Goal: Check status: Check status

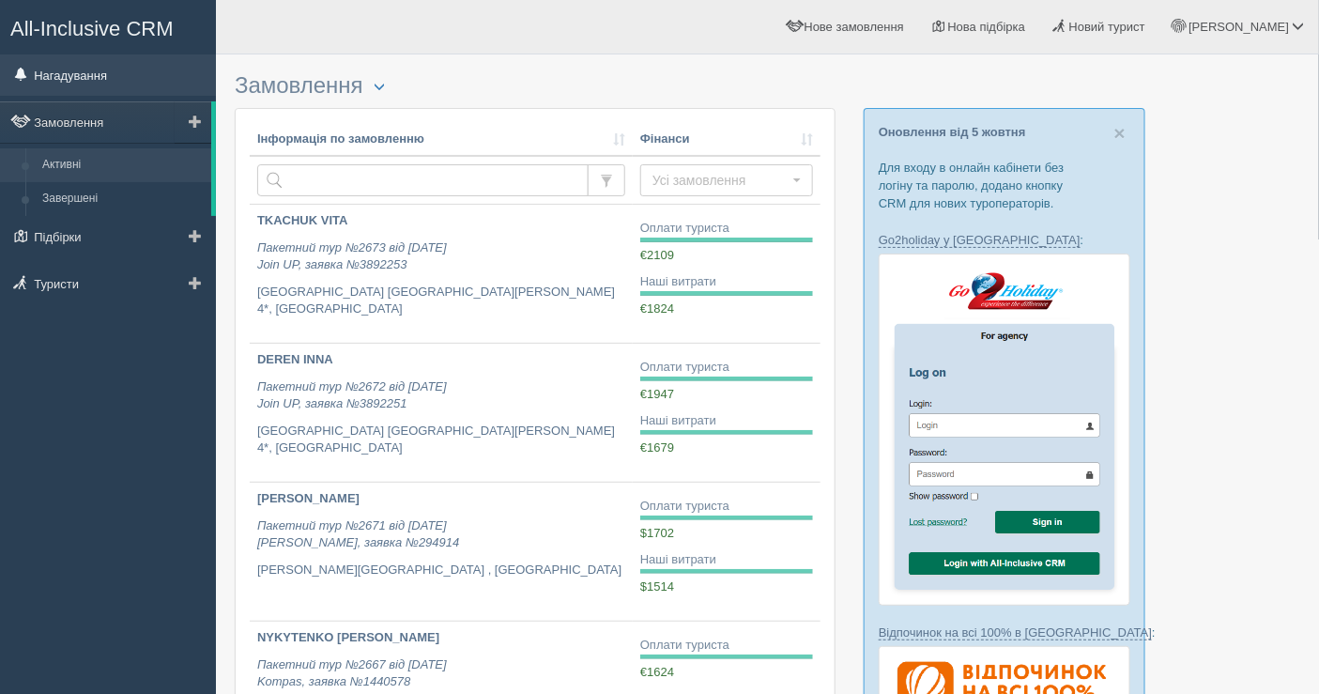
click at [122, 66] on link "Нагадування" at bounding box center [108, 74] width 216 height 41
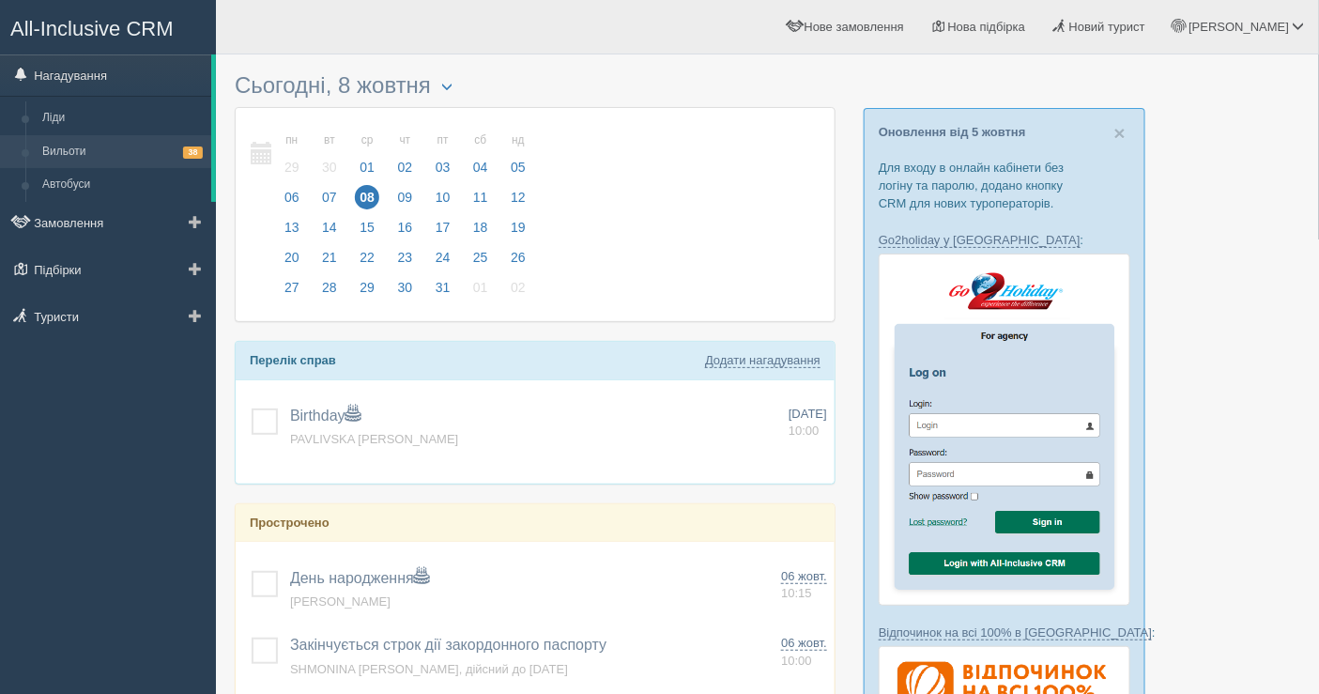
click at [81, 157] on link "Вильоти 38" at bounding box center [122, 152] width 177 height 34
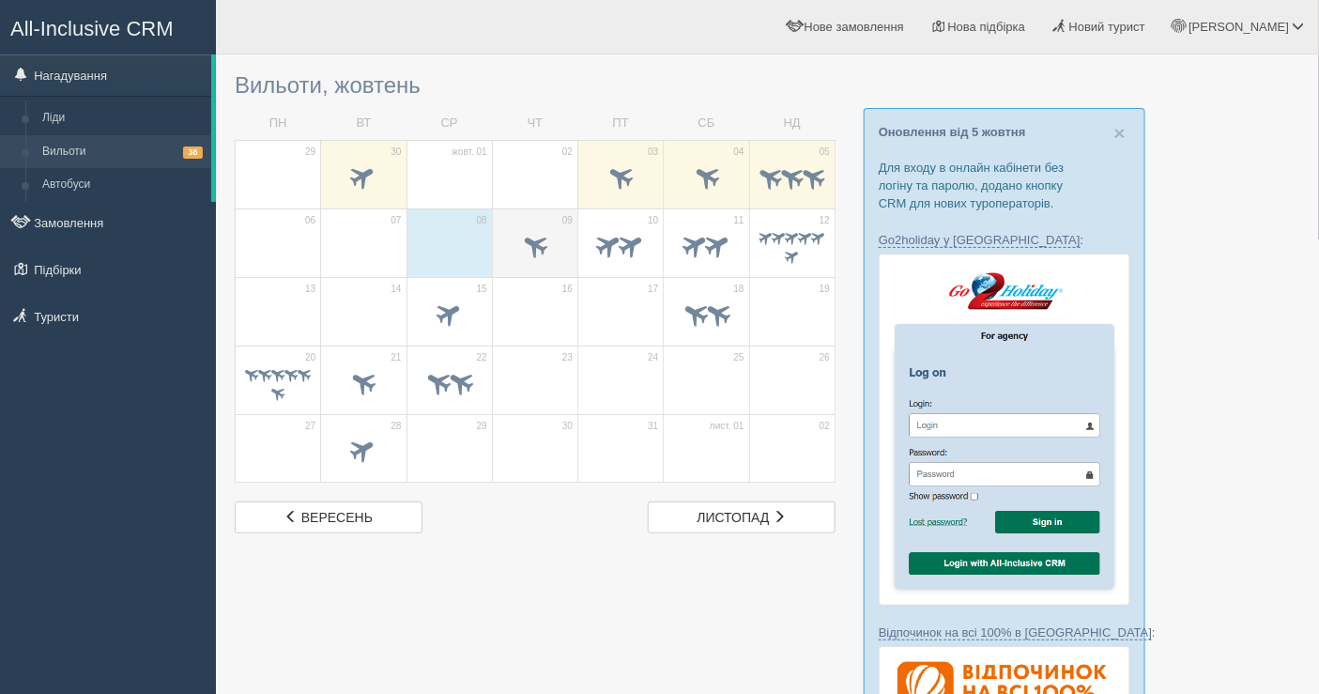
click at [535, 237] on span at bounding box center [535, 244] width 31 height 31
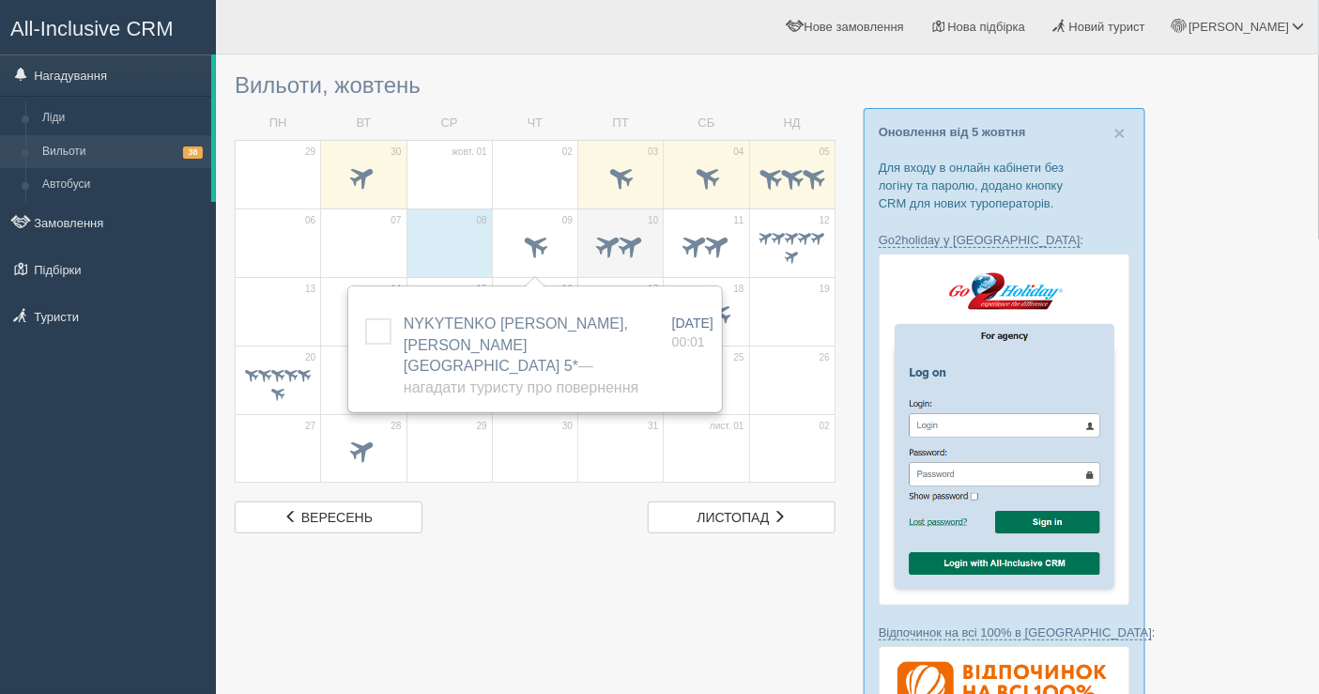
click at [618, 239] on span at bounding box center [632, 244] width 31 height 31
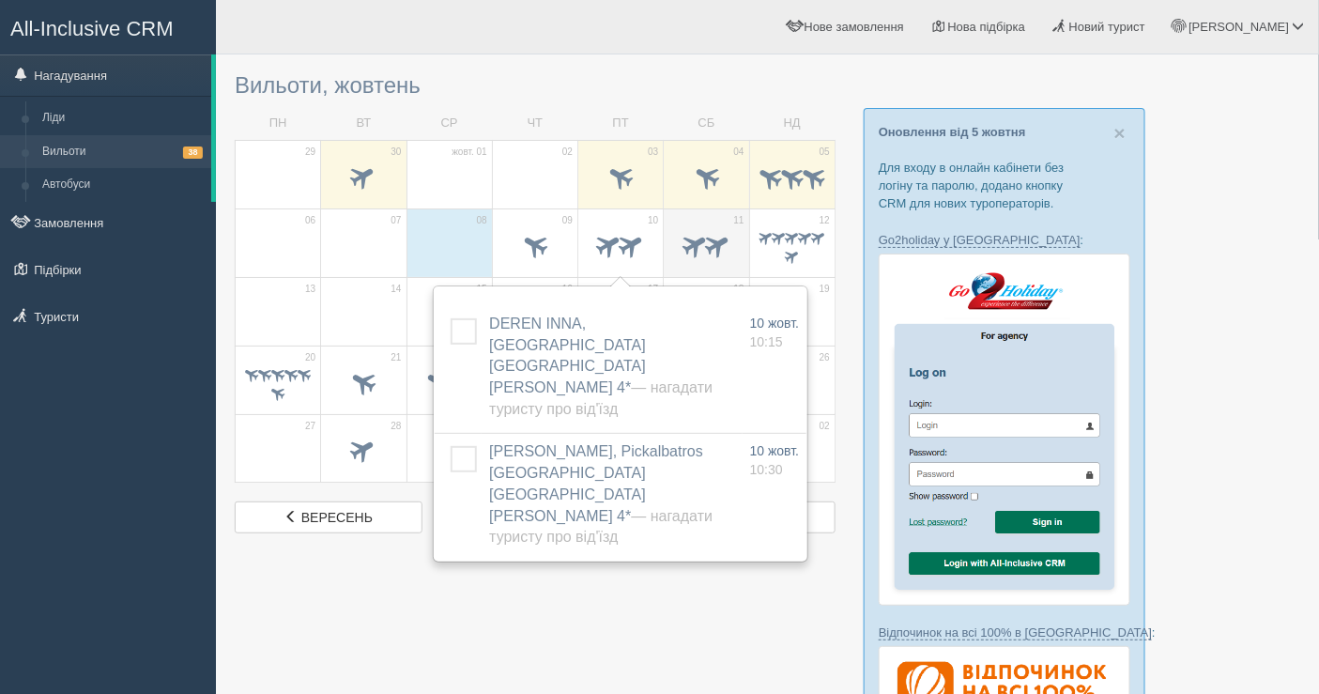
click at [686, 248] on span at bounding box center [695, 244] width 31 height 31
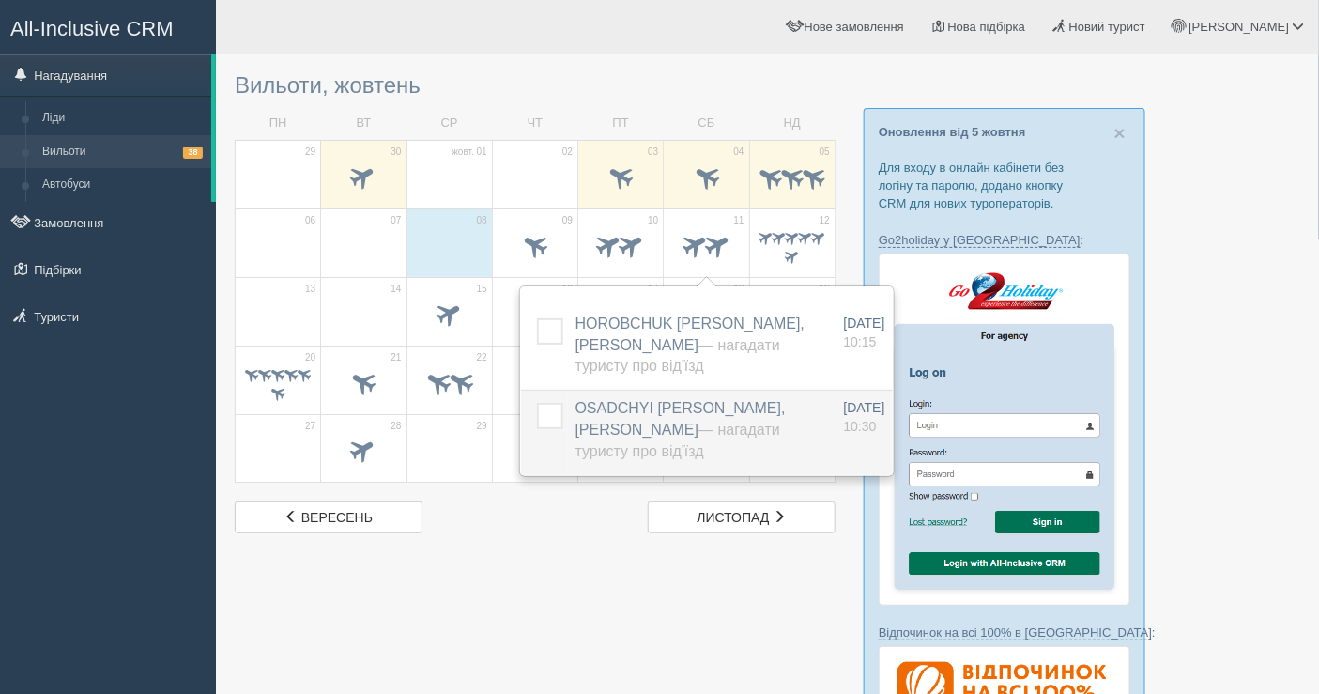
click at [619, 406] on span "OSADCHYI VIKTOR, Baia Salima Kemer — Нагадати туристу про від'їзд" at bounding box center [680, 429] width 210 height 59
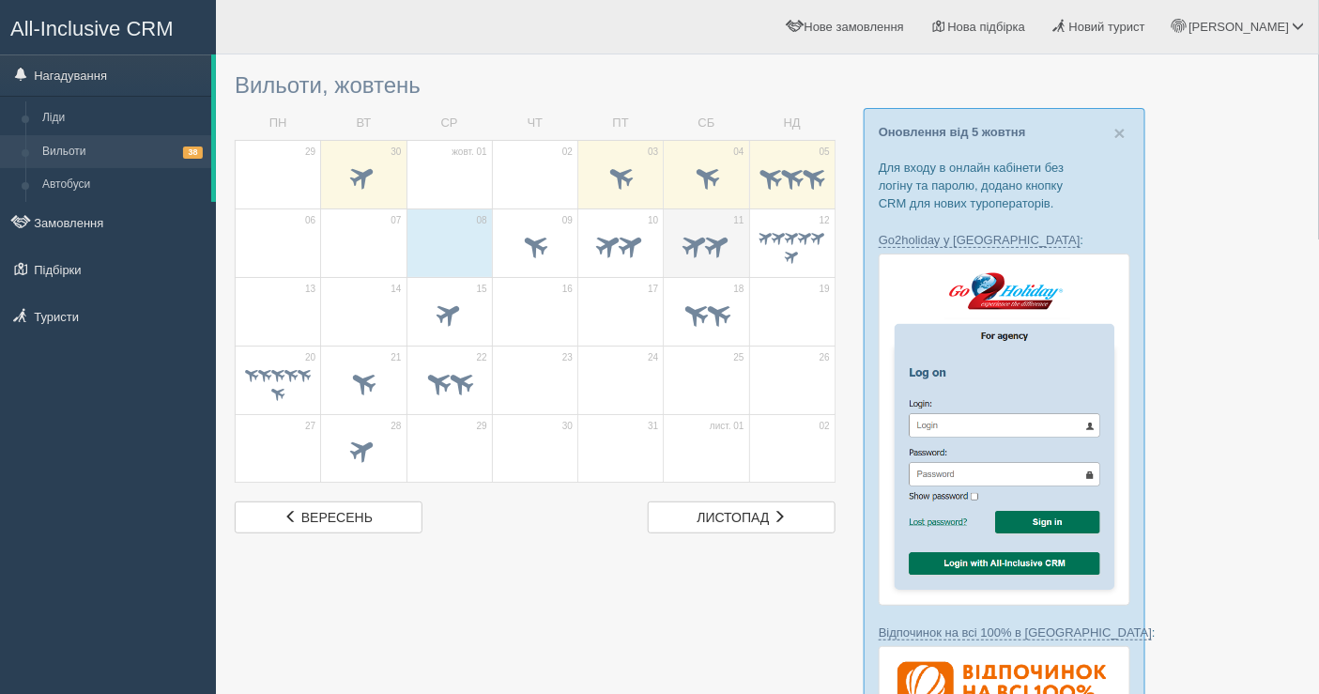
click at [681, 256] on span at bounding box center [706, 248] width 66 height 32
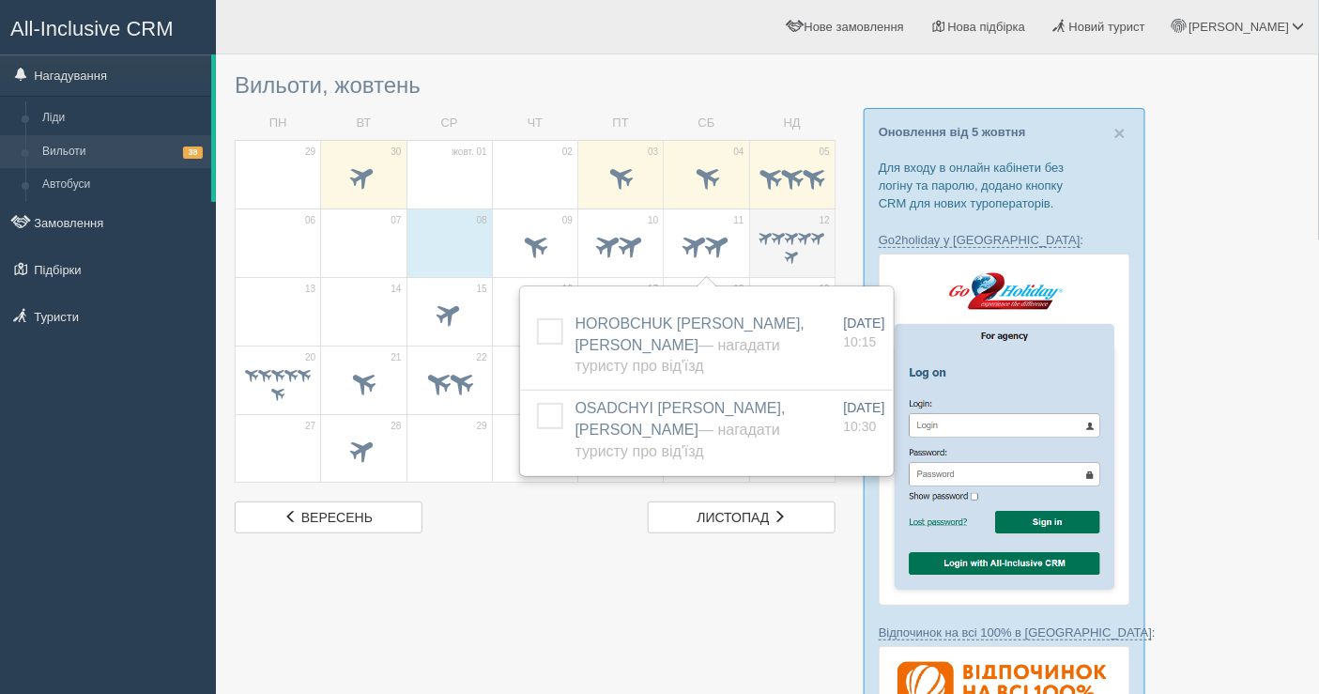
click at [800, 263] on span at bounding box center [792, 248] width 66 height 38
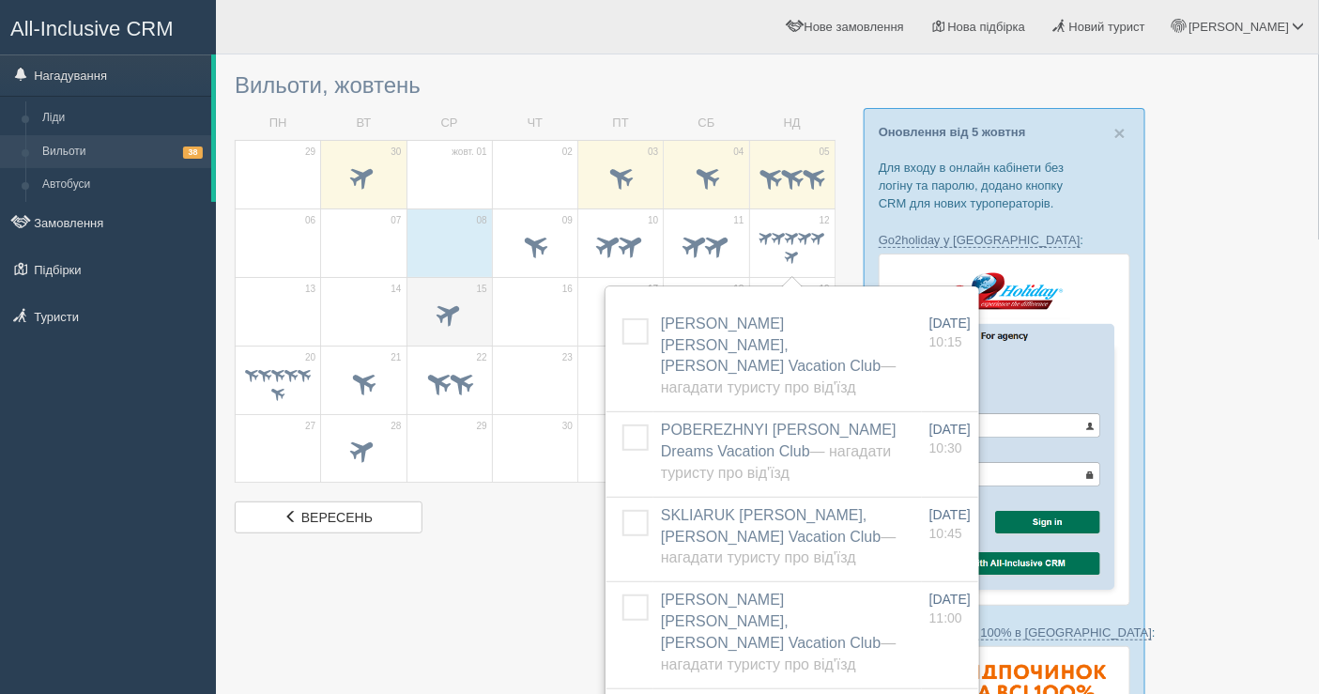
click at [465, 292] on td "15" at bounding box center [448, 311] width 85 height 69
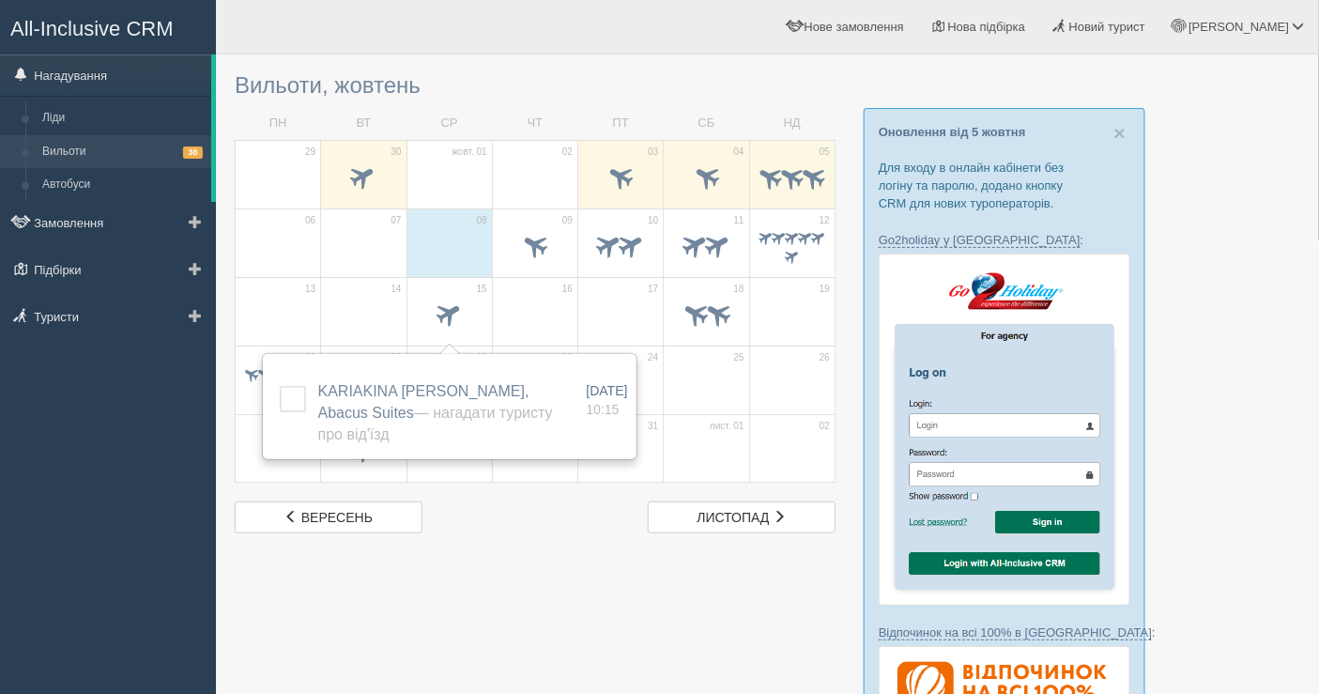
click at [154, 164] on link "Вильоти 38" at bounding box center [122, 152] width 177 height 34
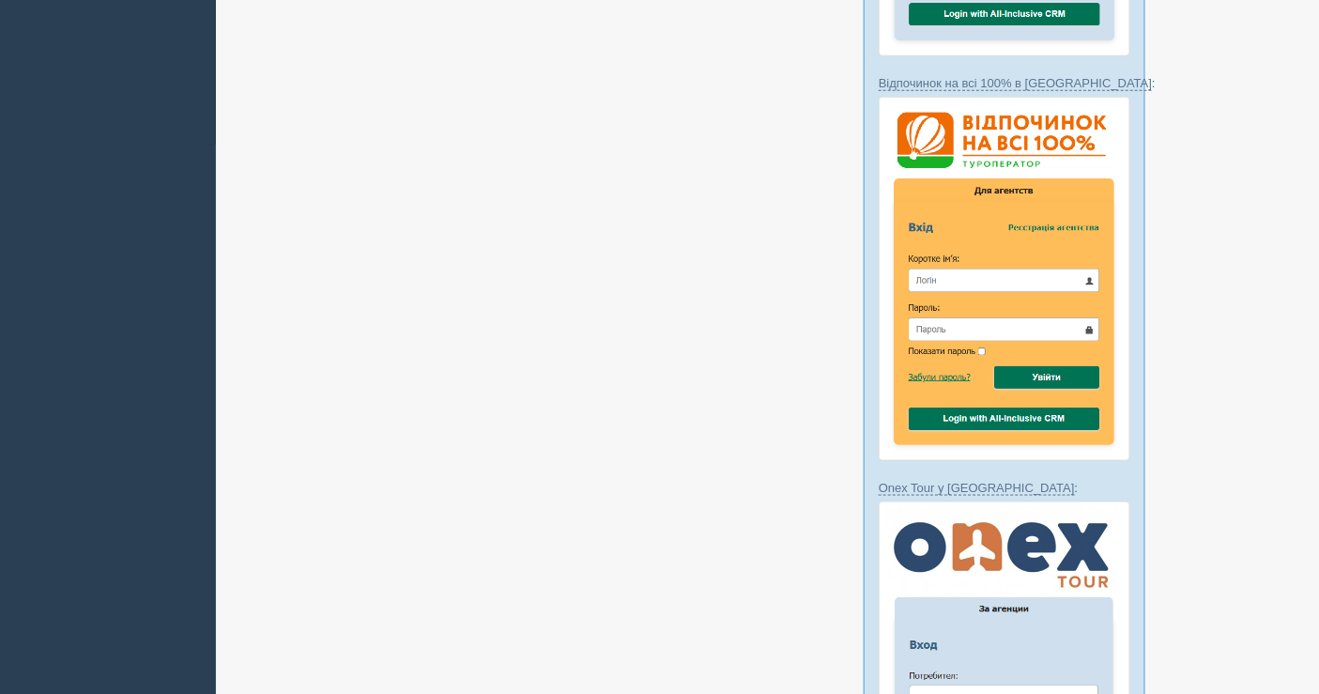
scroll to position [833, 0]
